Goal: Transaction & Acquisition: Book appointment/travel/reservation

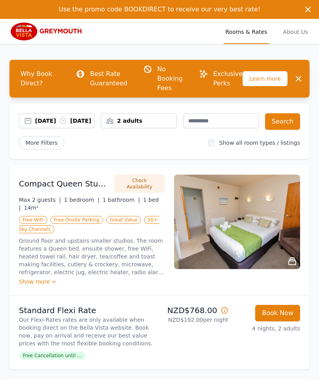
click at [116, 122] on div "2 adults" at bounding box center [138, 121] width 75 height 8
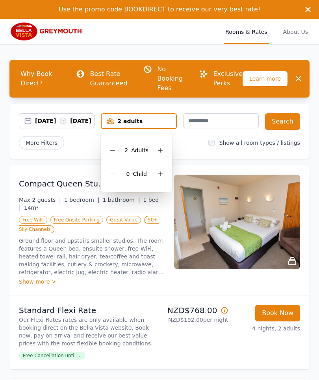
click at [160, 149] on icon at bounding box center [160, 150] width 6 height 6
click at [161, 148] on icon at bounding box center [160, 150] width 6 height 6
click at [289, 126] on button "Search" at bounding box center [282, 121] width 35 height 17
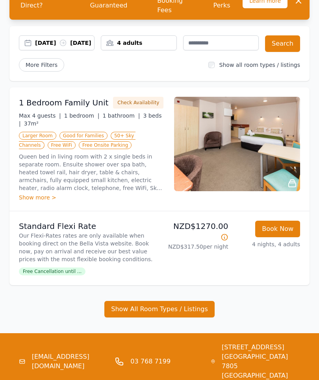
scroll to position [78, 0]
click at [170, 318] on button "Show All Room Types / Listings" at bounding box center [159, 309] width 110 height 17
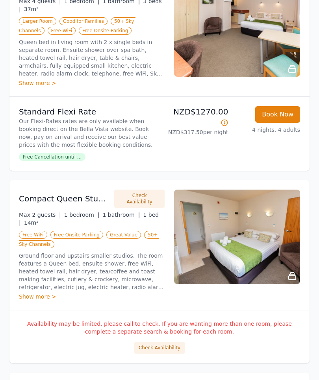
scroll to position [199, 0]
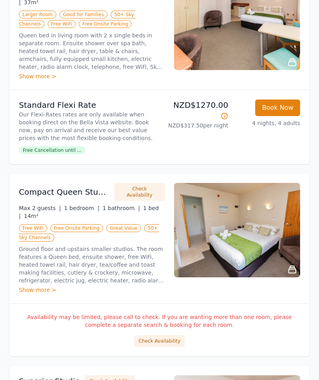
click at [161, 344] on button "Check Availability" at bounding box center [159, 342] width 50 height 12
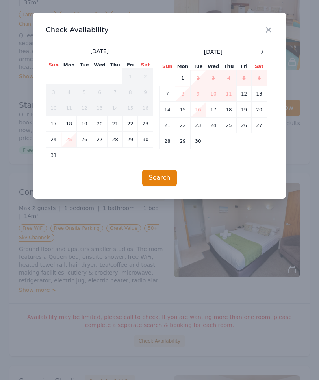
click at [259, 53] on div at bounding box center [262, 51] width 9 height 9
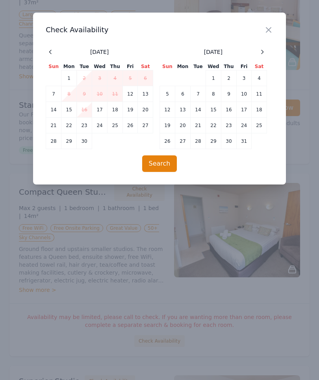
click at [260, 54] on icon at bounding box center [262, 52] width 6 height 6
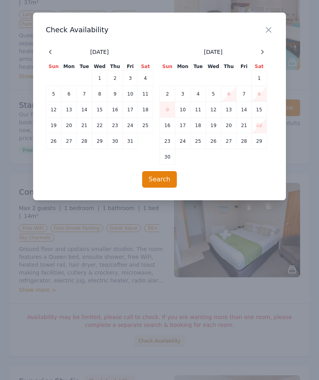
click at [261, 52] on icon at bounding box center [262, 52] width 6 height 6
click at [261, 54] on icon at bounding box center [262, 52] width 6 height 6
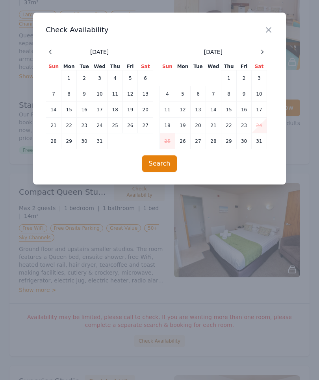
click at [263, 50] on icon at bounding box center [262, 52] width 6 height 6
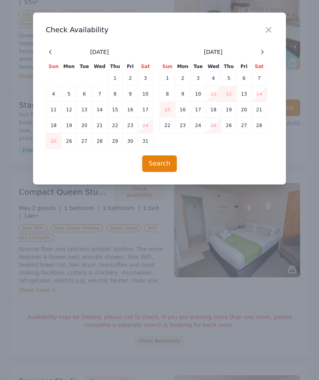
click at [264, 51] on icon at bounding box center [262, 52] width 6 height 6
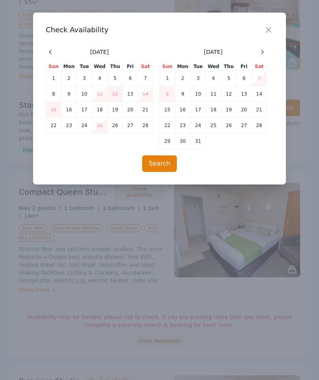
click at [230, 96] on td "12" at bounding box center [228, 94] width 15 height 16
click at [157, 165] on button "Search" at bounding box center [159, 164] width 35 height 17
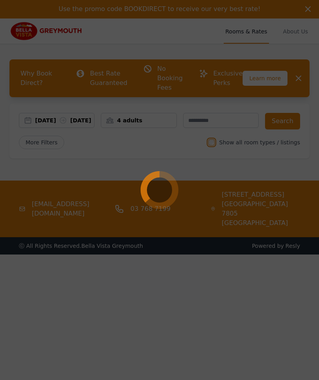
scroll to position [0, 0]
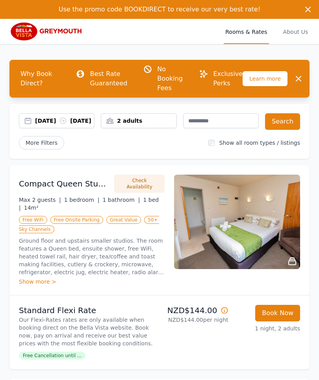
click at [37, 123] on div "[DATE] [DATE]" at bounding box center [64, 121] width 59 height 8
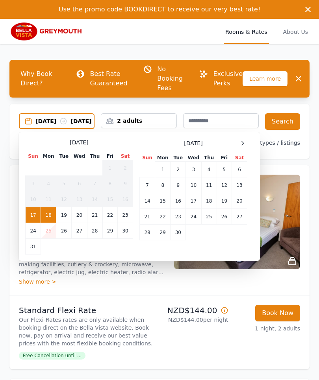
click at [241, 146] on icon at bounding box center [242, 143] width 6 height 6
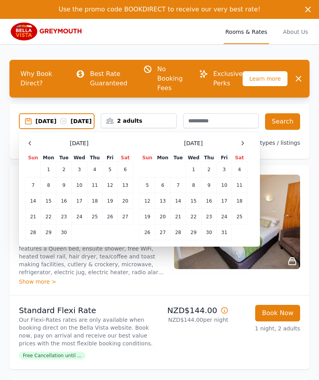
click at [247, 148] on div at bounding box center [242, 143] width 9 height 9
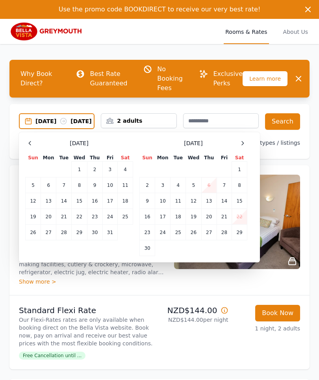
click at [247, 147] on div "[DATE] Sun Mon Tue Wed Thu Fri Sat 1 2 3 4 5 6 7 8 9 10 11 12 13 14 15 16 17 18…" at bounding box center [139, 198] width 228 height 118
click at [245, 142] on div "Select Dates [DATE] Sun Mon Tue Wed Thu Fri Sat 1 2 3 4 5 6 7 8 9 10 11 12 13 1…" at bounding box center [139, 197] width 241 height 130
click at [245, 147] on span at bounding box center [242, 143] width 9 height 9
click at [251, 147] on div "[DATE] Sun Mon Tue Wed Thu Fri Sat 1 2 3 4 5 6 7 8 9 10 11 12 13 14 15 16 17 18…" at bounding box center [139, 198] width 228 height 118
click at [241, 145] on div "Select Dates [DATE] Sun Mon Tue Wed Thu Fri Sat 1 2 3 4 5 6 7 8 9 10 11 12 13 1…" at bounding box center [139, 197] width 241 height 130
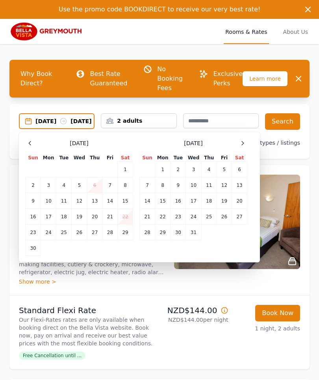
click at [245, 146] on icon at bounding box center [242, 143] width 6 height 6
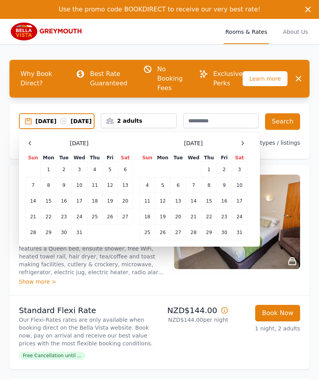
click at [244, 146] on icon at bounding box center [242, 143] width 6 height 6
click at [240, 148] on div at bounding box center [242, 143] width 9 height 9
click at [211, 189] on td "12" at bounding box center [208, 186] width 15 height 16
click at [284, 119] on button "Search" at bounding box center [282, 121] width 35 height 17
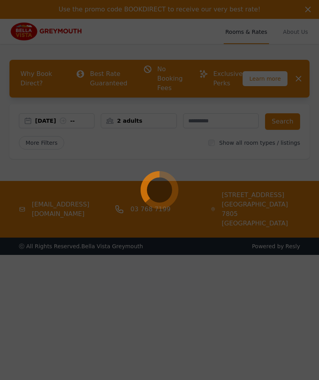
click at [146, 210] on div at bounding box center [159, 190] width 319 height 380
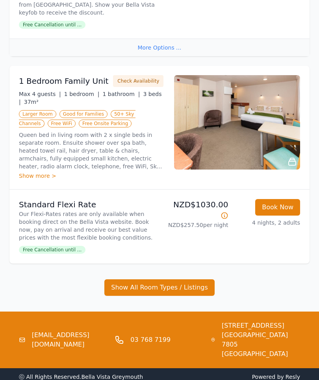
scroll to position [632, 0]
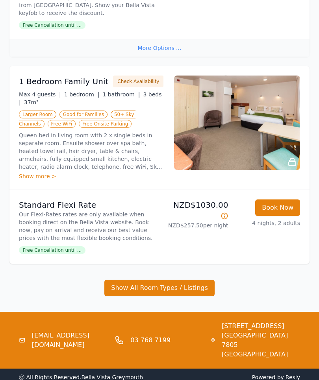
click at [153, 288] on button "Show All Room Types / Listings" at bounding box center [159, 288] width 110 height 17
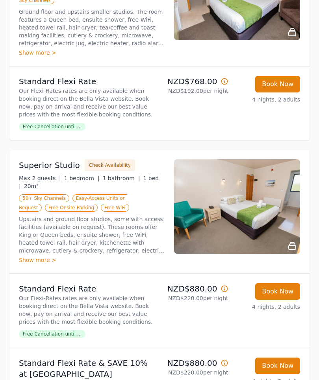
scroll to position [227, 0]
